Goal: Information Seeking & Learning: Find specific fact

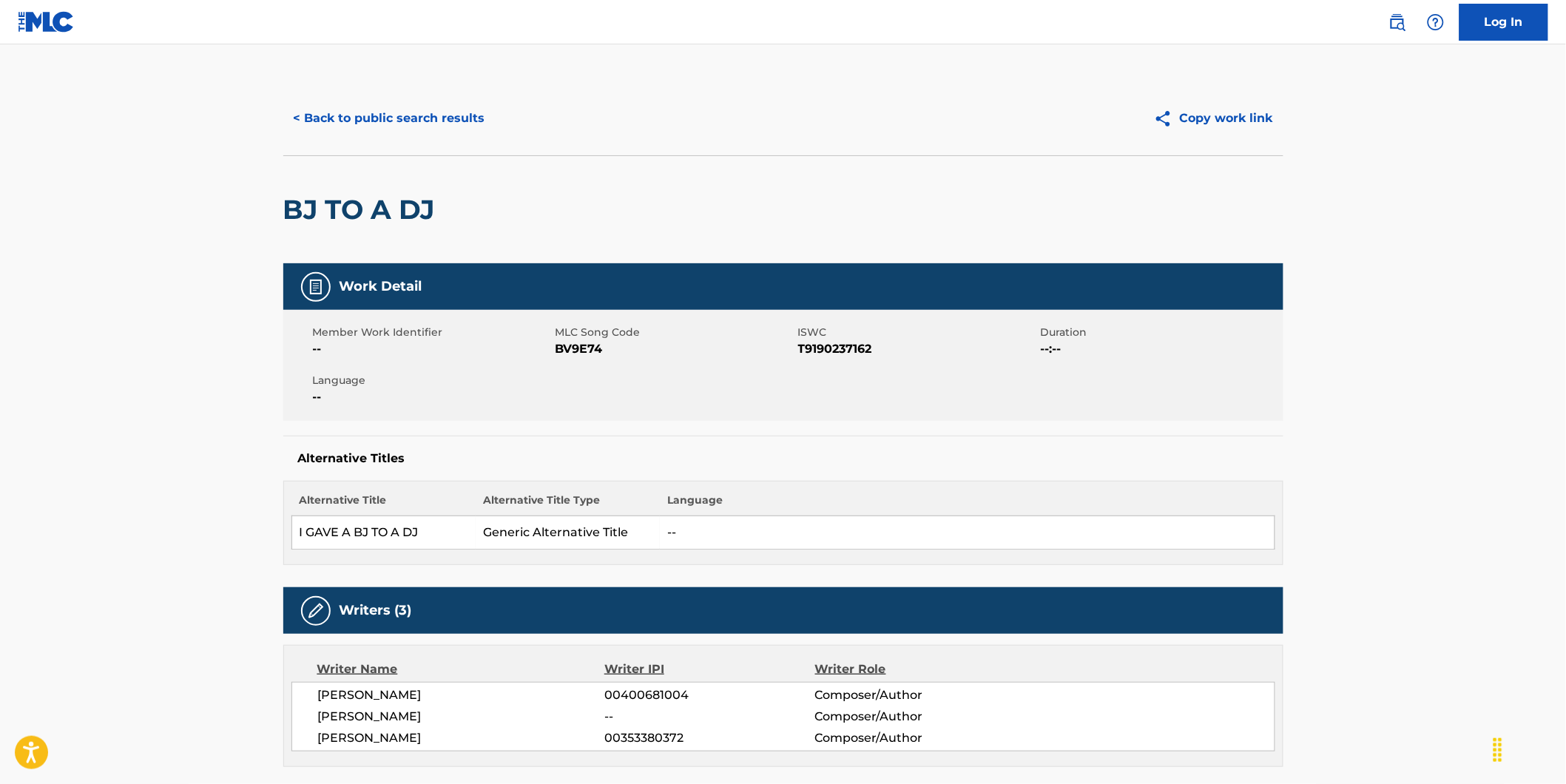
click at [337, 125] on button "< Back to public search results" at bounding box center [389, 119] width 212 height 37
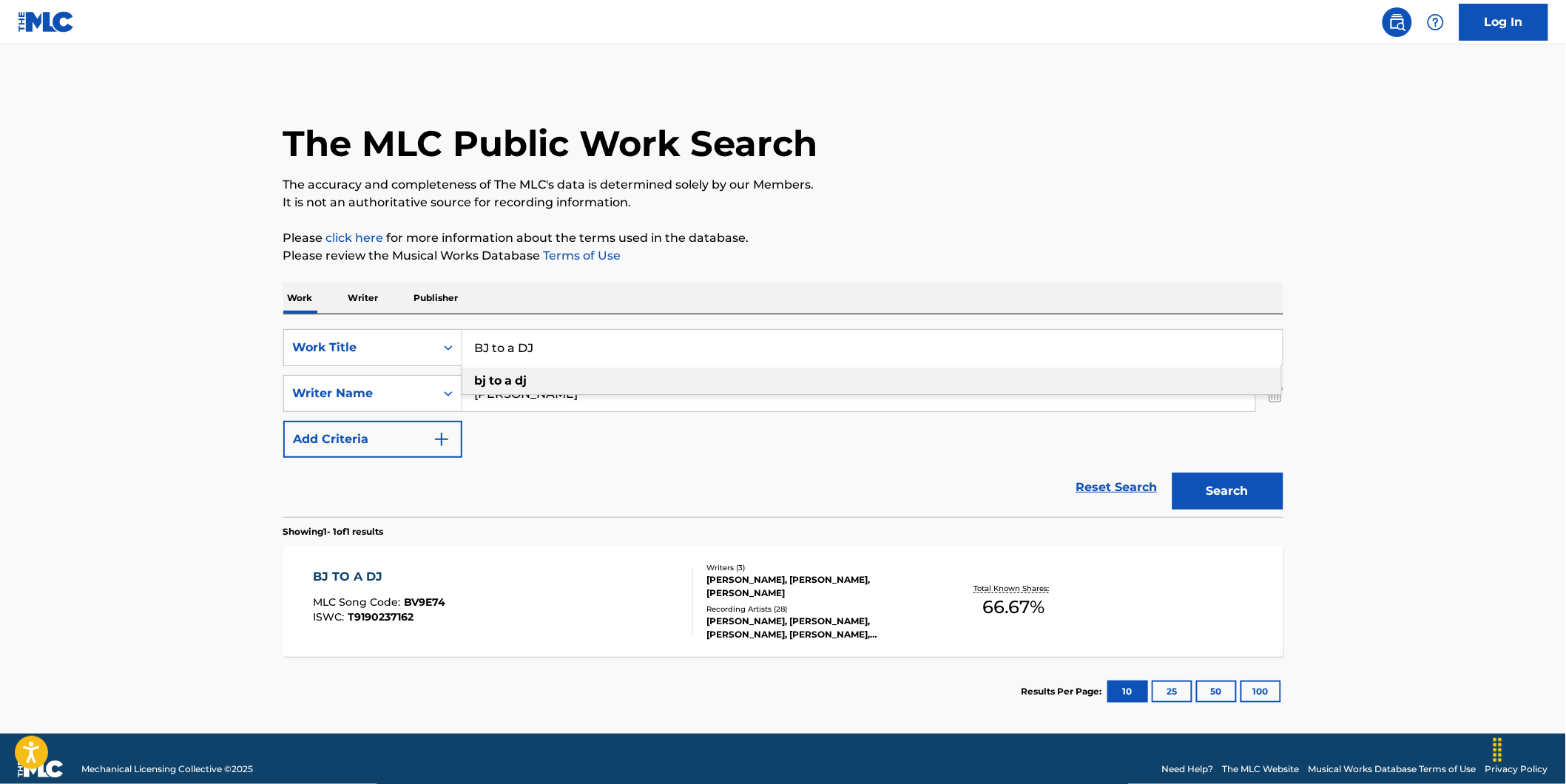
drag, startPoint x: 691, startPoint y: 353, endPoint x: 360, endPoint y: 370, distance: 331.4
click at [361, 370] on div "SearchWithCriteria73debaf1-70e7-4ac2-a5b7-3f9bb43dfc7a Work Title BJ to a DJ bj…" at bounding box center [783, 393] width 1000 height 129
paste input "ING BONG"
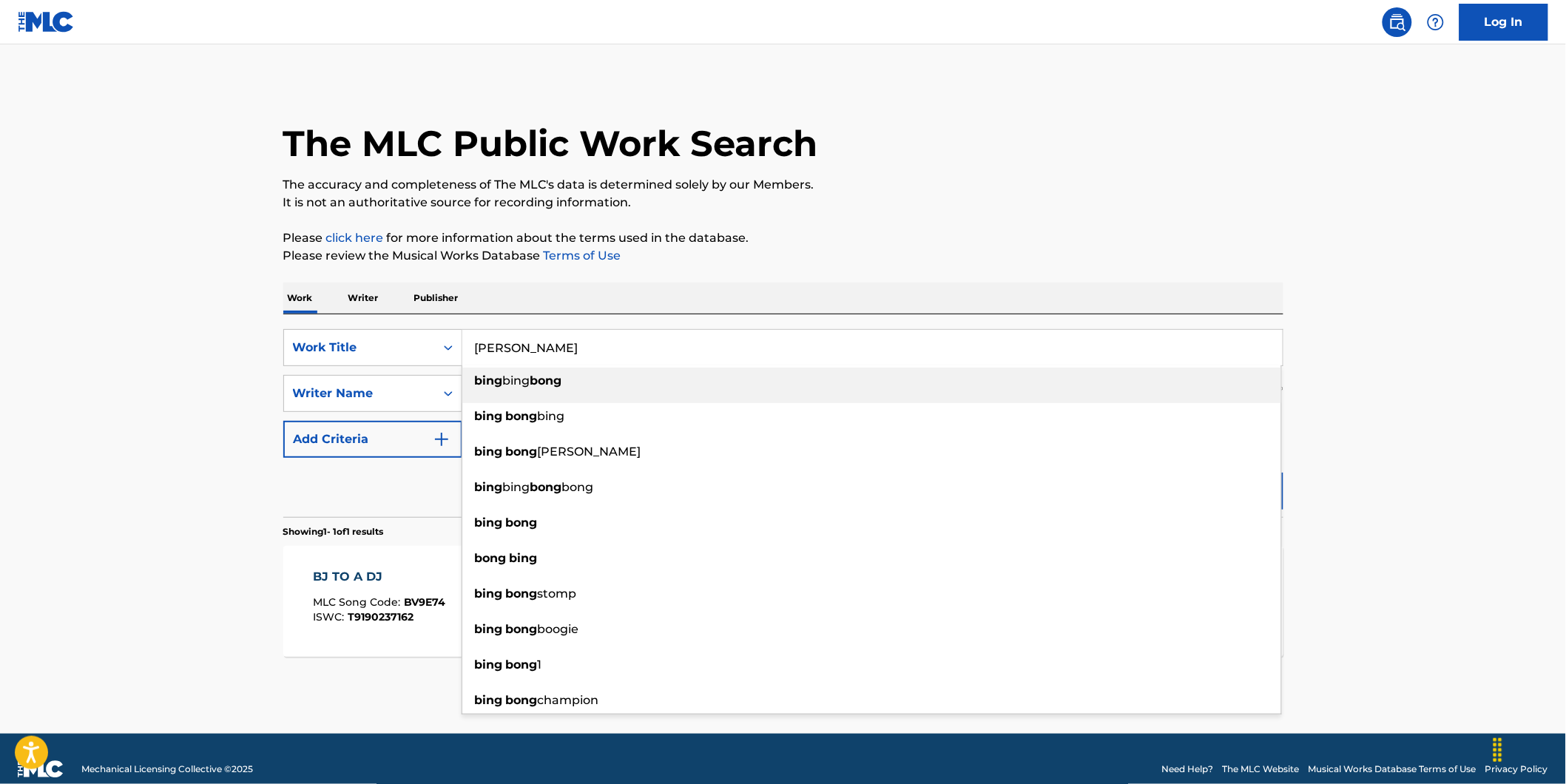
type input "[PERSON_NAME]"
click at [178, 365] on main "The MLC Public Work Search The accuracy and completeness of The MLC's data is d…" at bounding box center [783, 388] width 1566 height 689
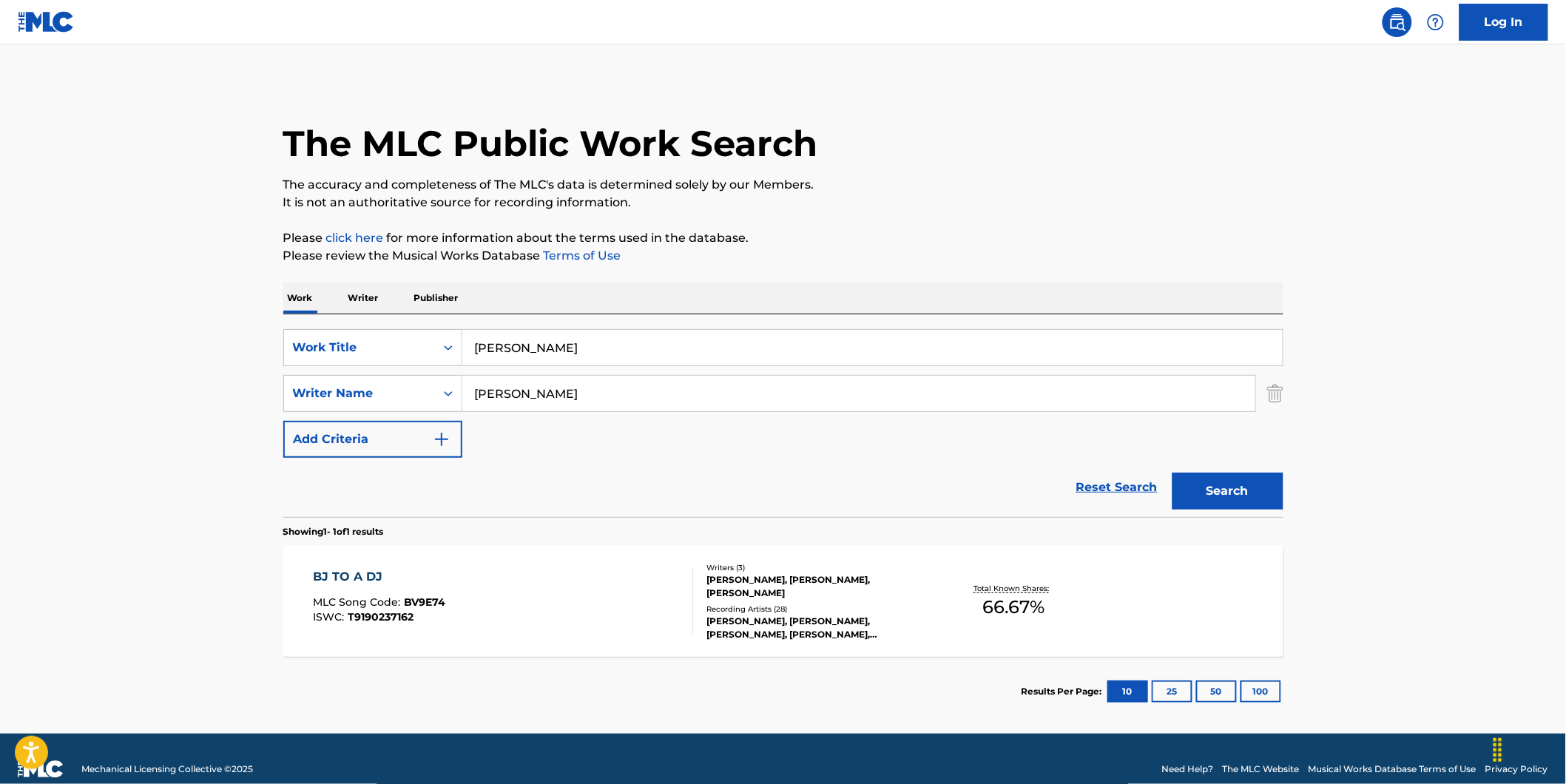
drag, startPoint x: 589, startPoint y: 396, endPoint x: 779, endPoint y: 454, distance: 198.7
click at [444, 435] on div "SearchWithCriteria73debaf1-70e7-4ac2-a5b7-3f9bb43dfc7a Work Title [PERSON_NAME]…" at bounding box center [783, 393] width 1000 height 129
click at [1173, 473] on button "Search" at bounding box center [1228, 492] width 111 height 37
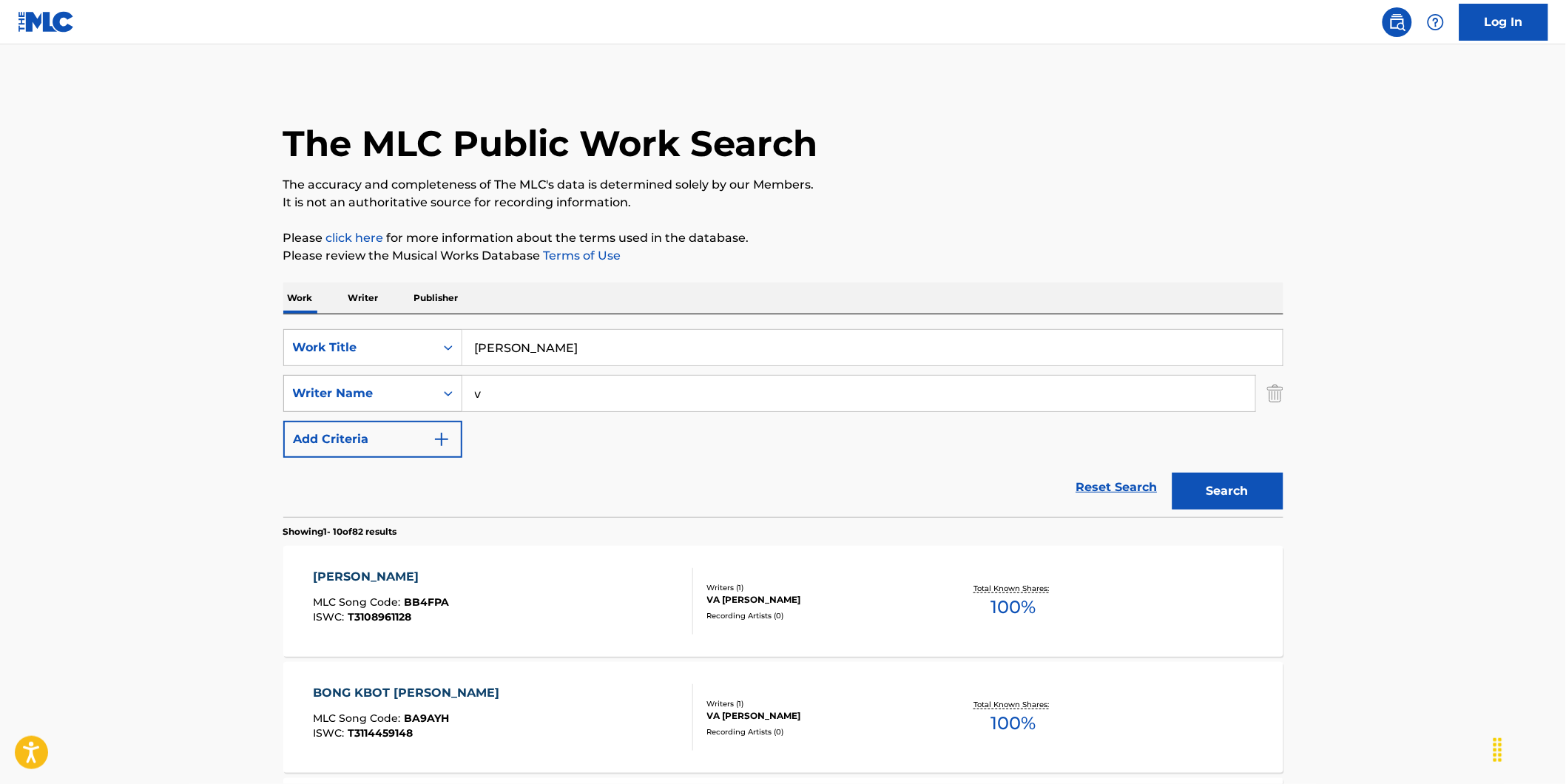
drag, startPoint x: 664, startPoint y: 402, endPoint x: 375, endPoint y: 392, distance: 289.2
click at [375, 392] on div "SearchWithCriteria89ec61a7-207f-4d65-a546-bab85c57fd7c Writer Name v" at bounding box center [783, 393] width 1000 height 37
paste input "[PERSON_NAME]"
click at [1173, 473] on button "Search" at bounding box center [1228, 492] width 111 height 37
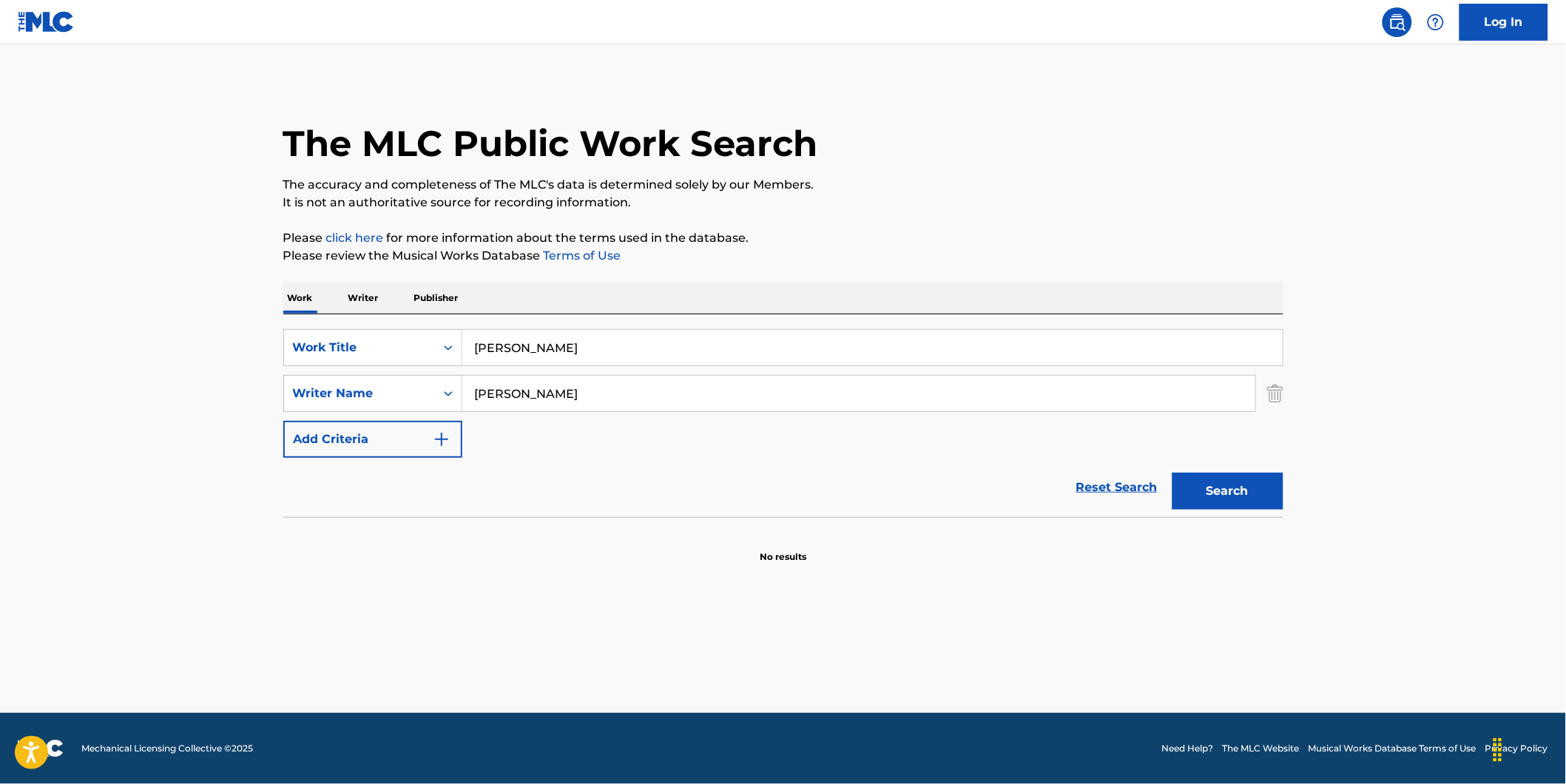
click at [537, 391] on input "[PERSON_NAME]" at bounding box center [858, 393] width 793 height 36
type input "[PERSON_NAME]"
click at [1173, 473] on button "Search" at bounding box center [1228, 492] width 111 height 37
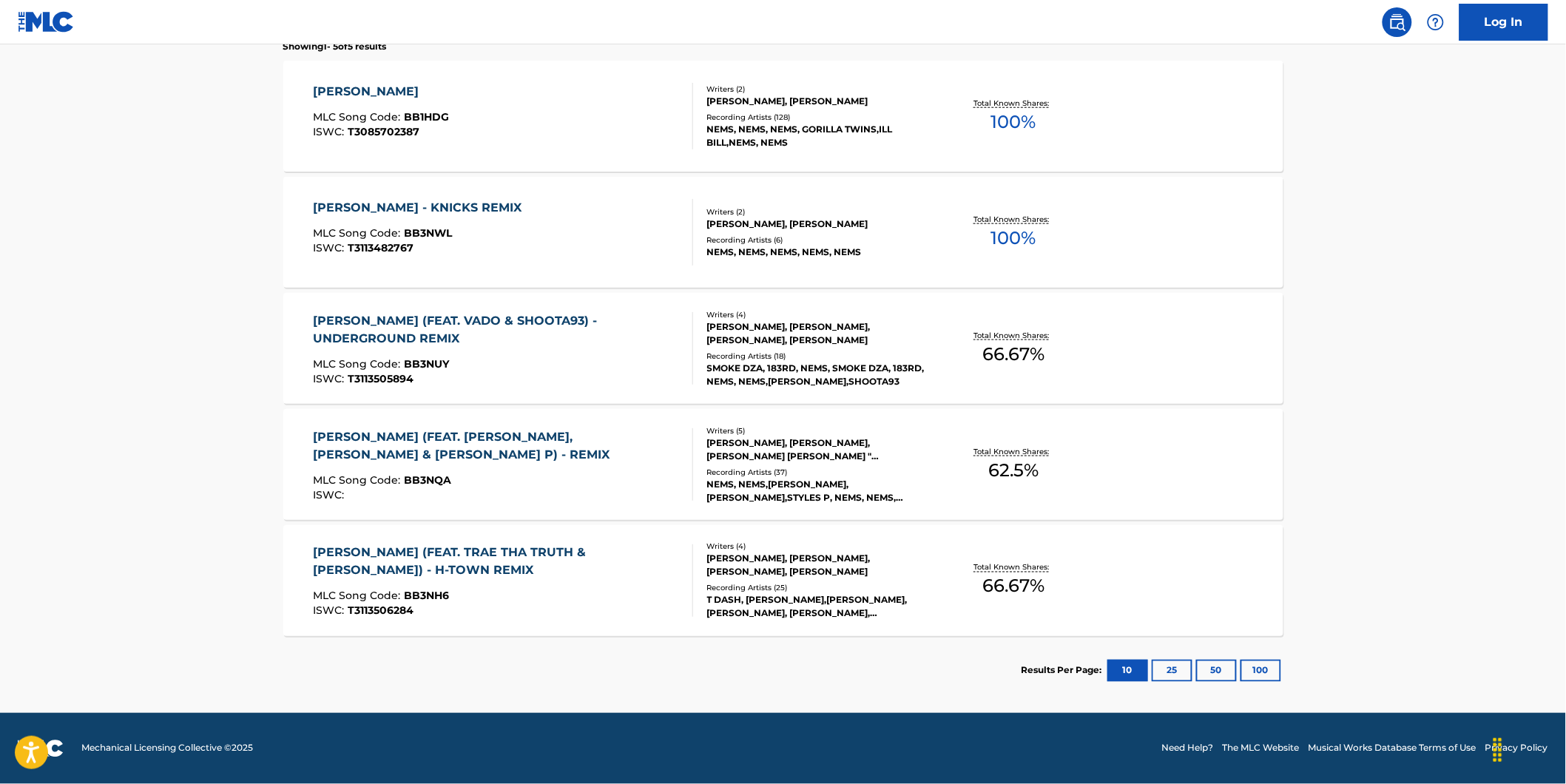
scroll to position [157, 0]
